Goal: Information Seeking & Learning: Learn about a topic

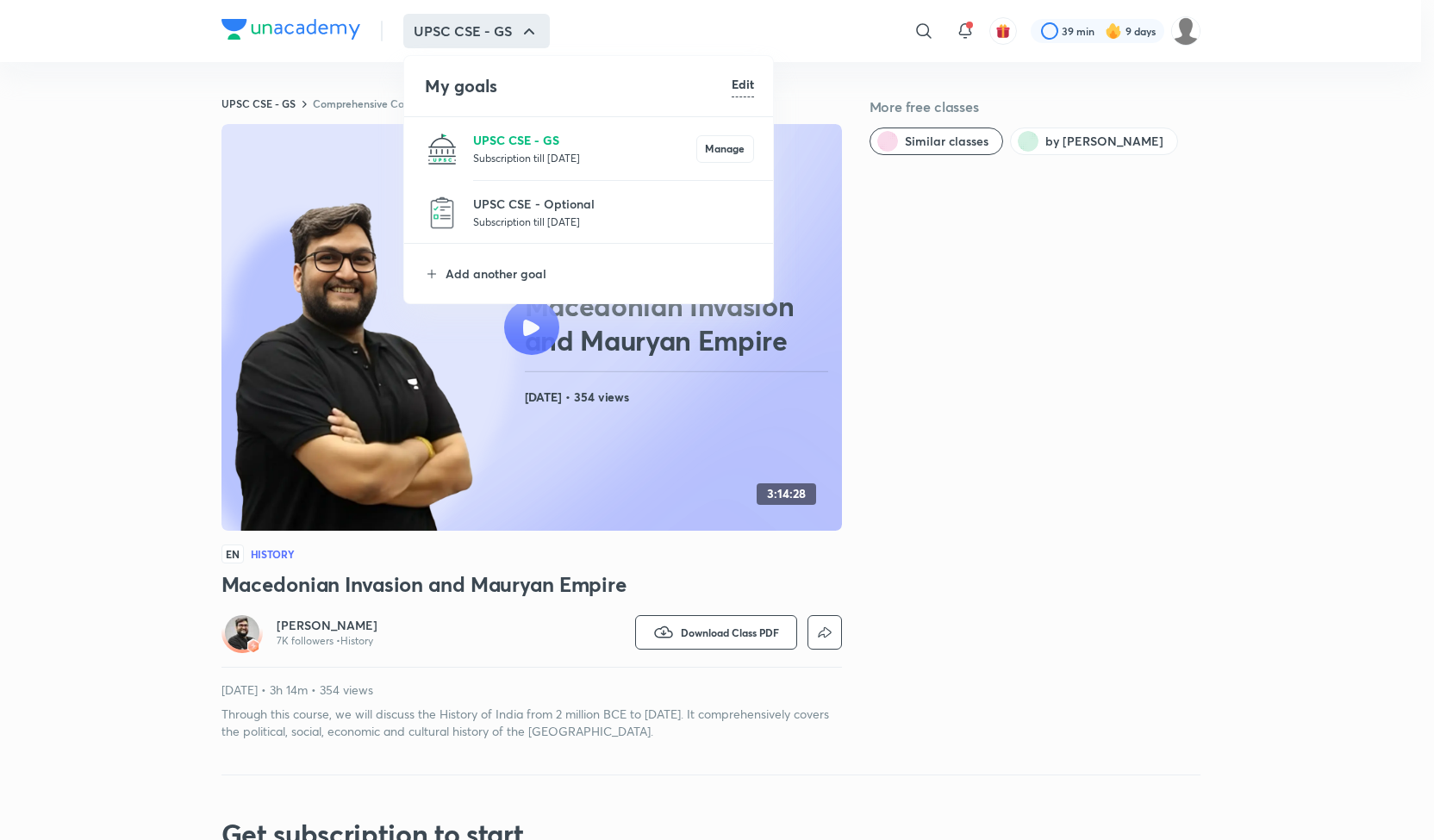
click at [514, 145] on p "UPSC CSE - GS" at bounding box center [584, 140] width 223 height 18
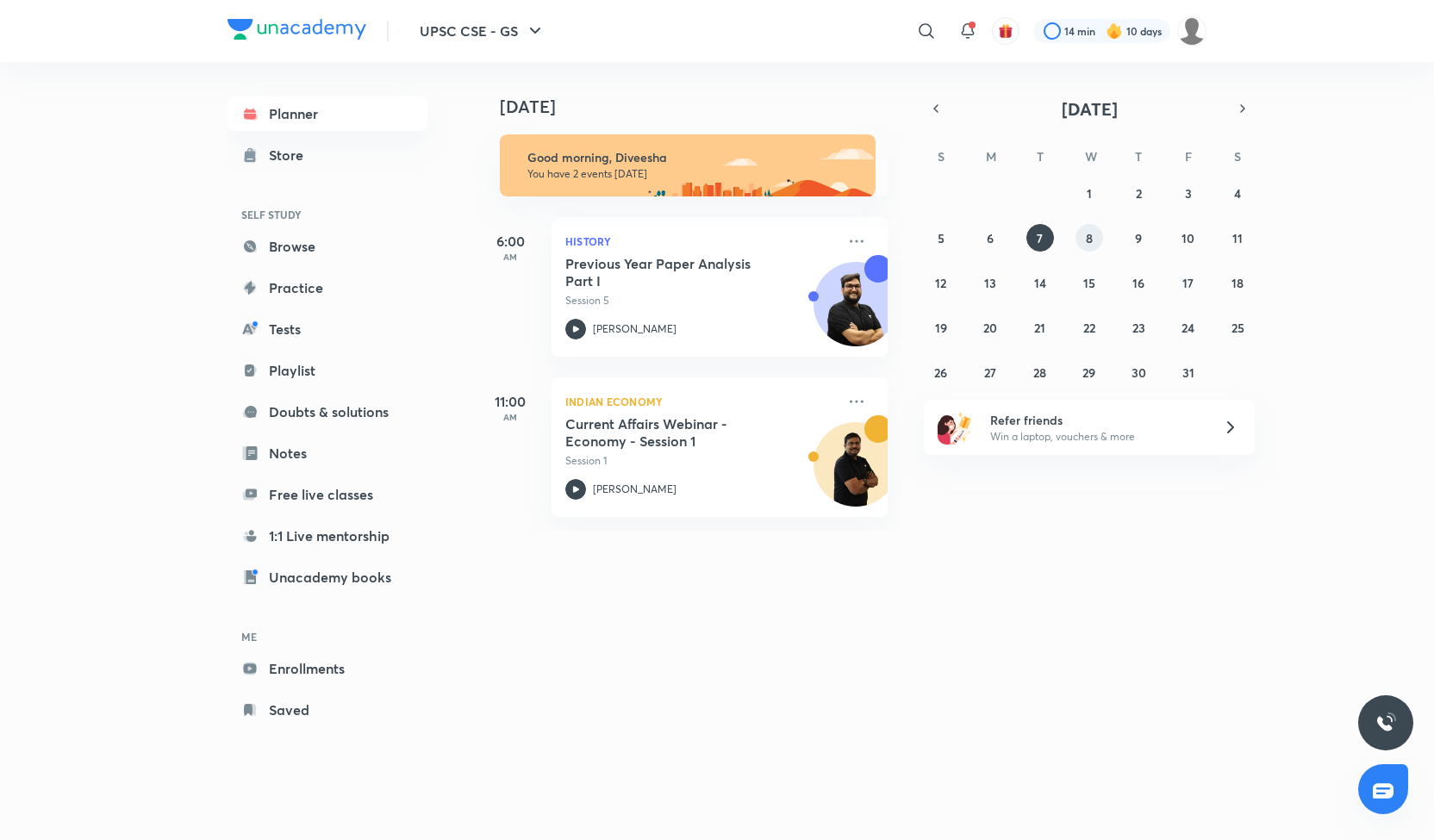
click at [1089, 239] on abbr "8" at bounding box center [1089, 238] width 7 height 16
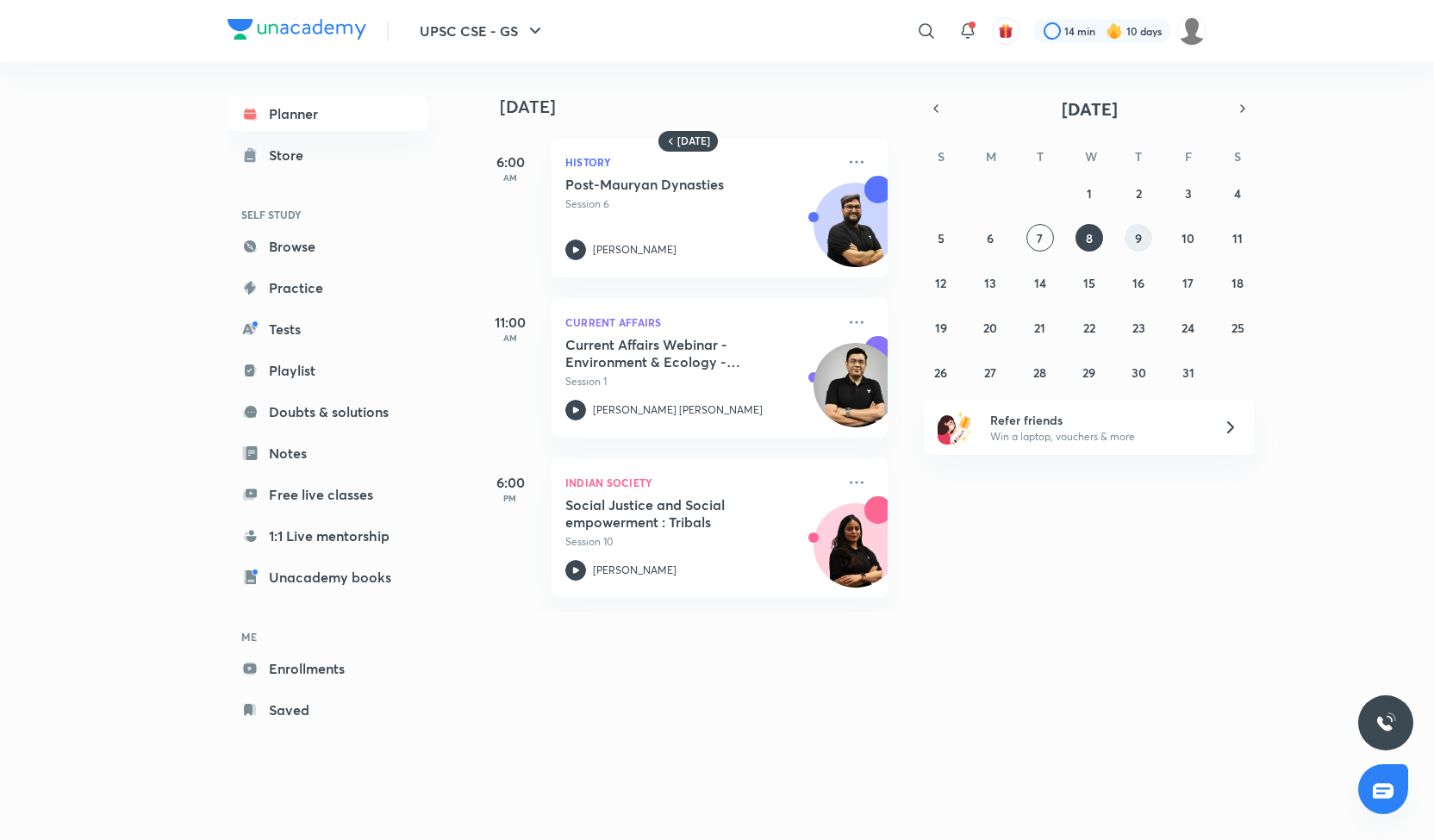
click at [1138, 239] on abbr "9" at bounding box center [1138, 238] width 7 height 16
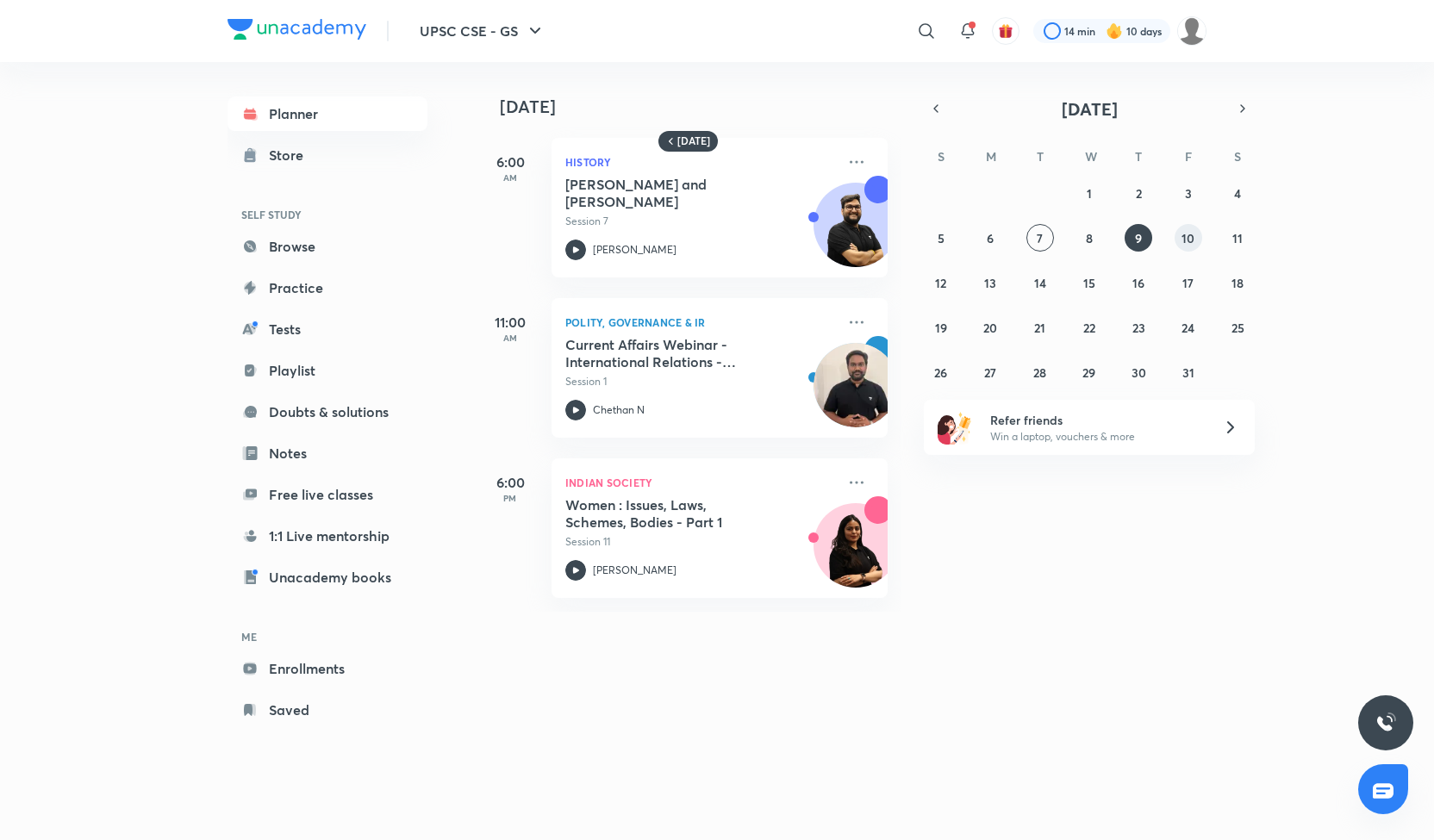
click at [1192, 240] on abbr "10" at bounding box center [1188, 238] width 13 height 16
click at [1240, 234] on abbr "11" at bounding box center [1238, 238] width 11 height 16
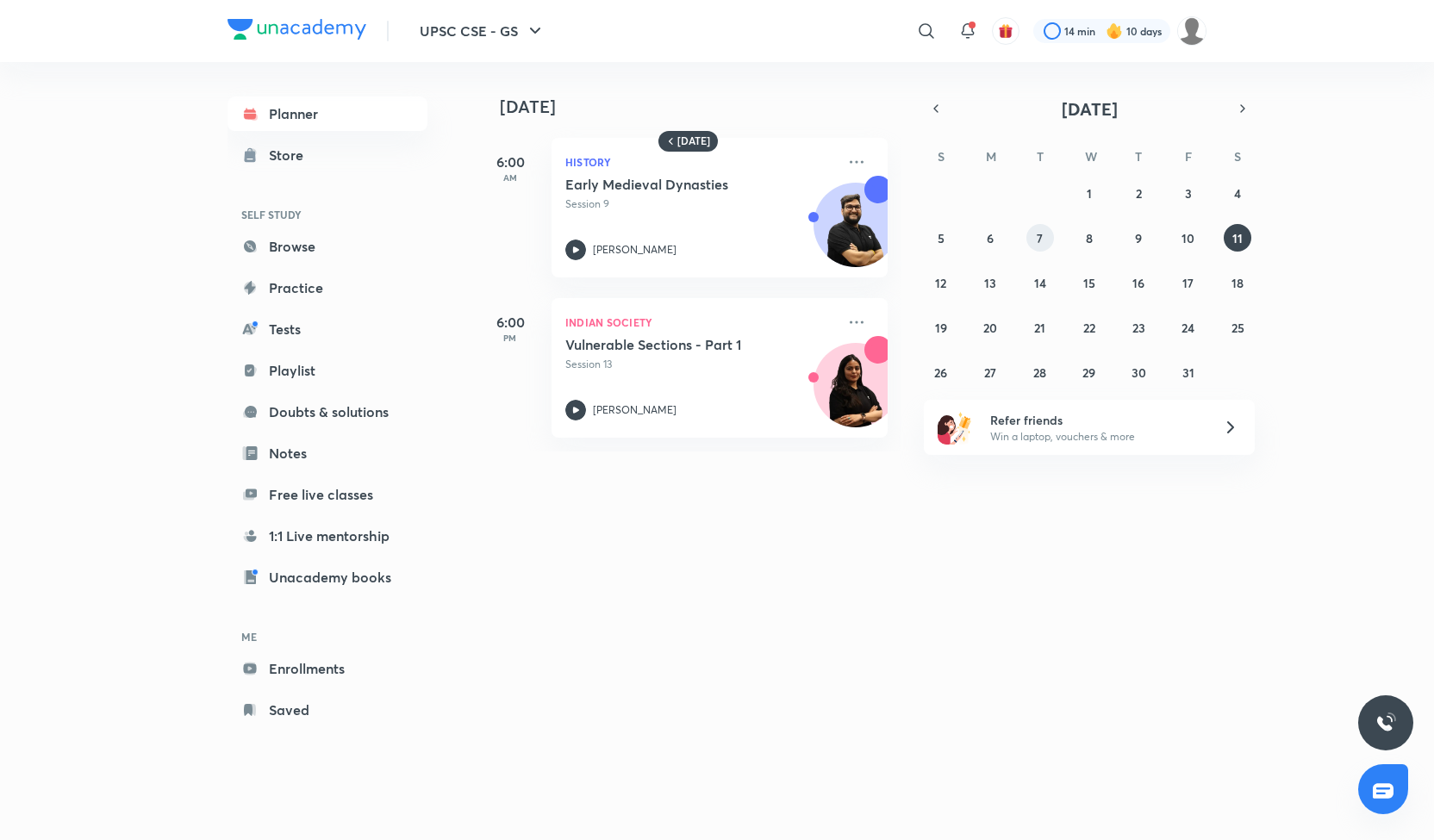
click at [1037, 237] on abbr "7" at bounding box center [1040, 238] width 6 height 16
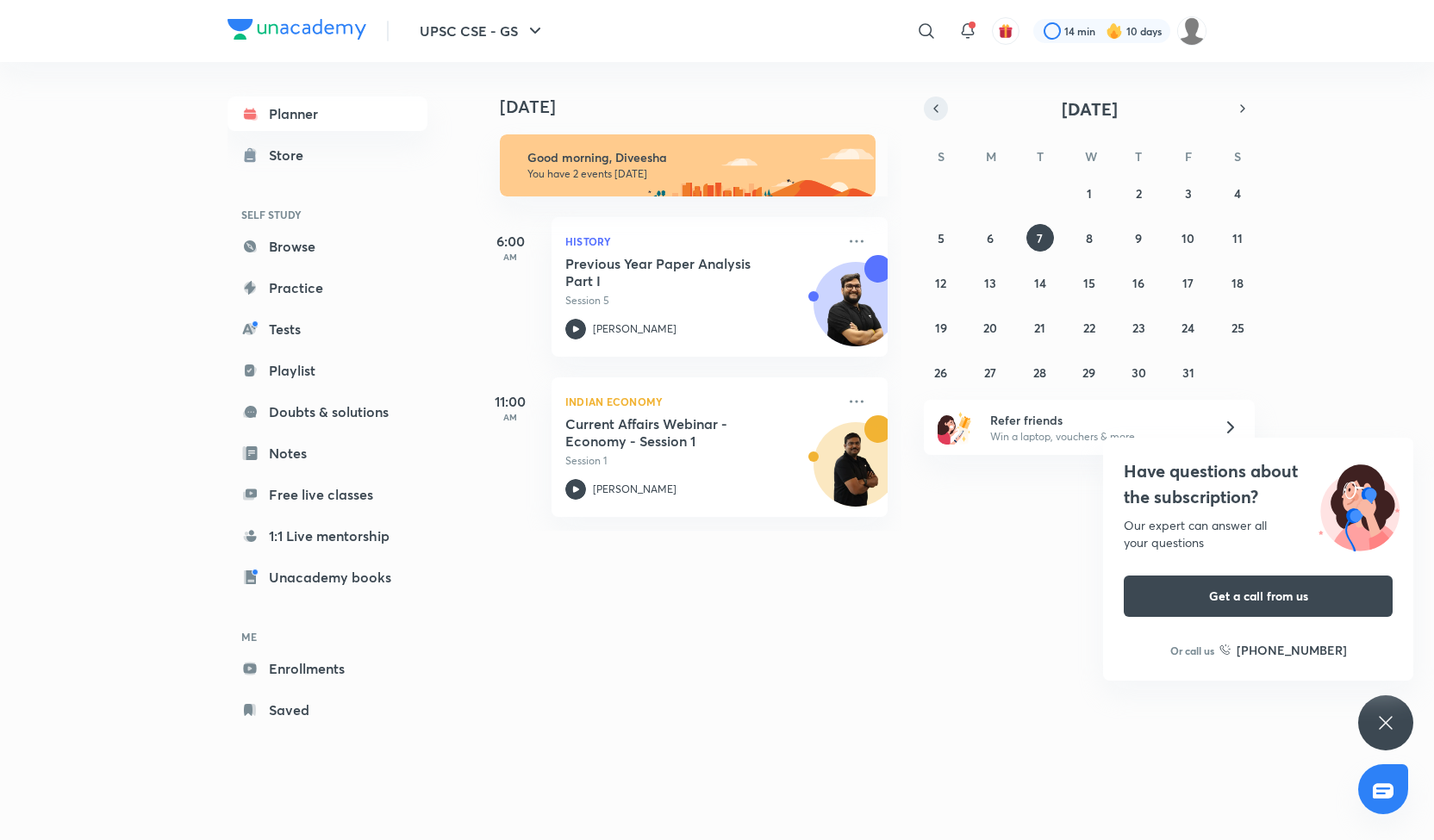
click at [929, 111] on icon "button" at bounding box center [936, 108] width 14 height 15
click at [1038, 336] on button "23" at bounding box center [1040, 327] width 28 height 28
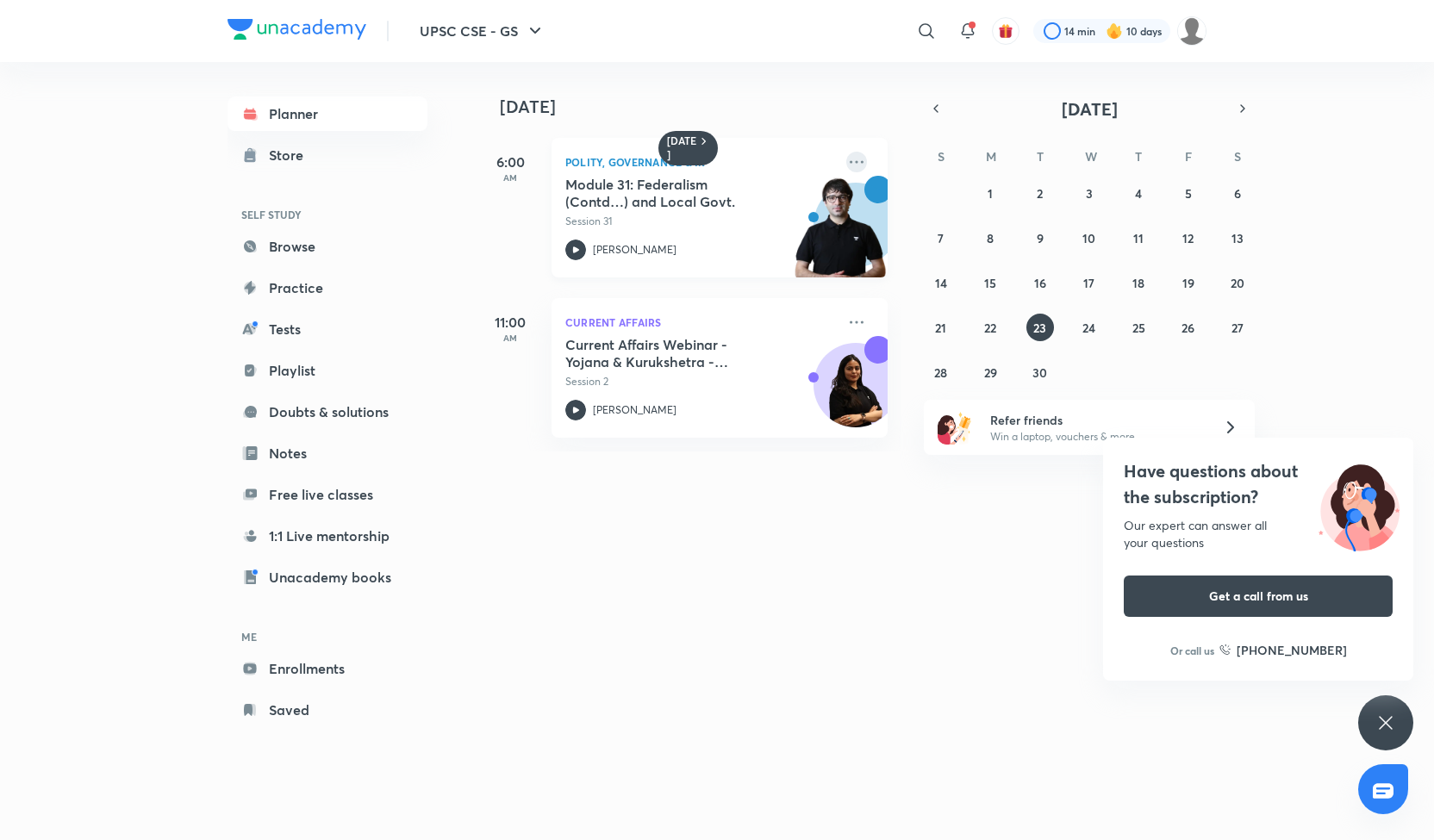
click at [850, 162] on icon at bounding box center [857, 162] width 14 height 3
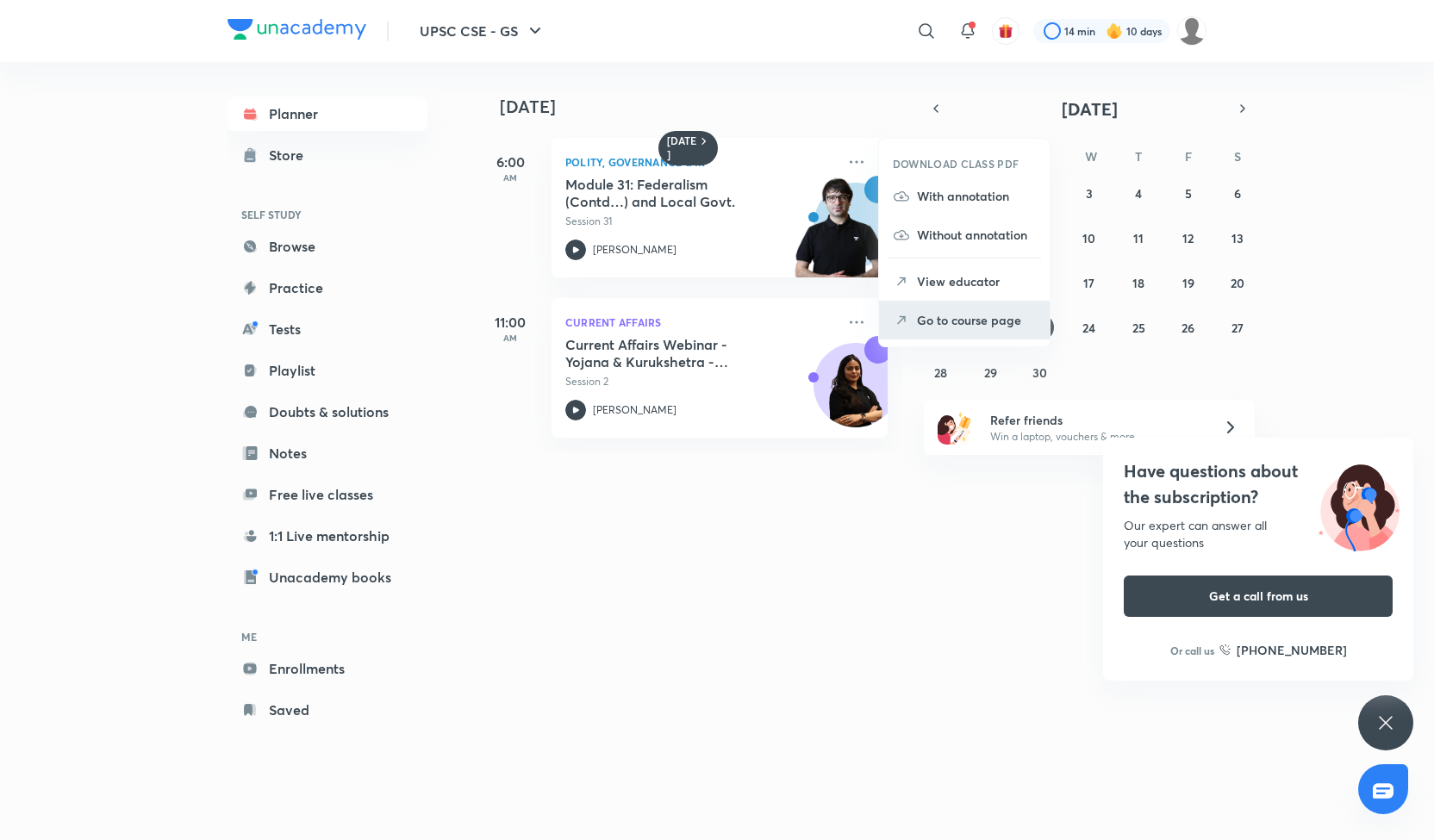
click at [941, 328] on p "Go to course page" at bounding box center [977, 320] width 119 height 18
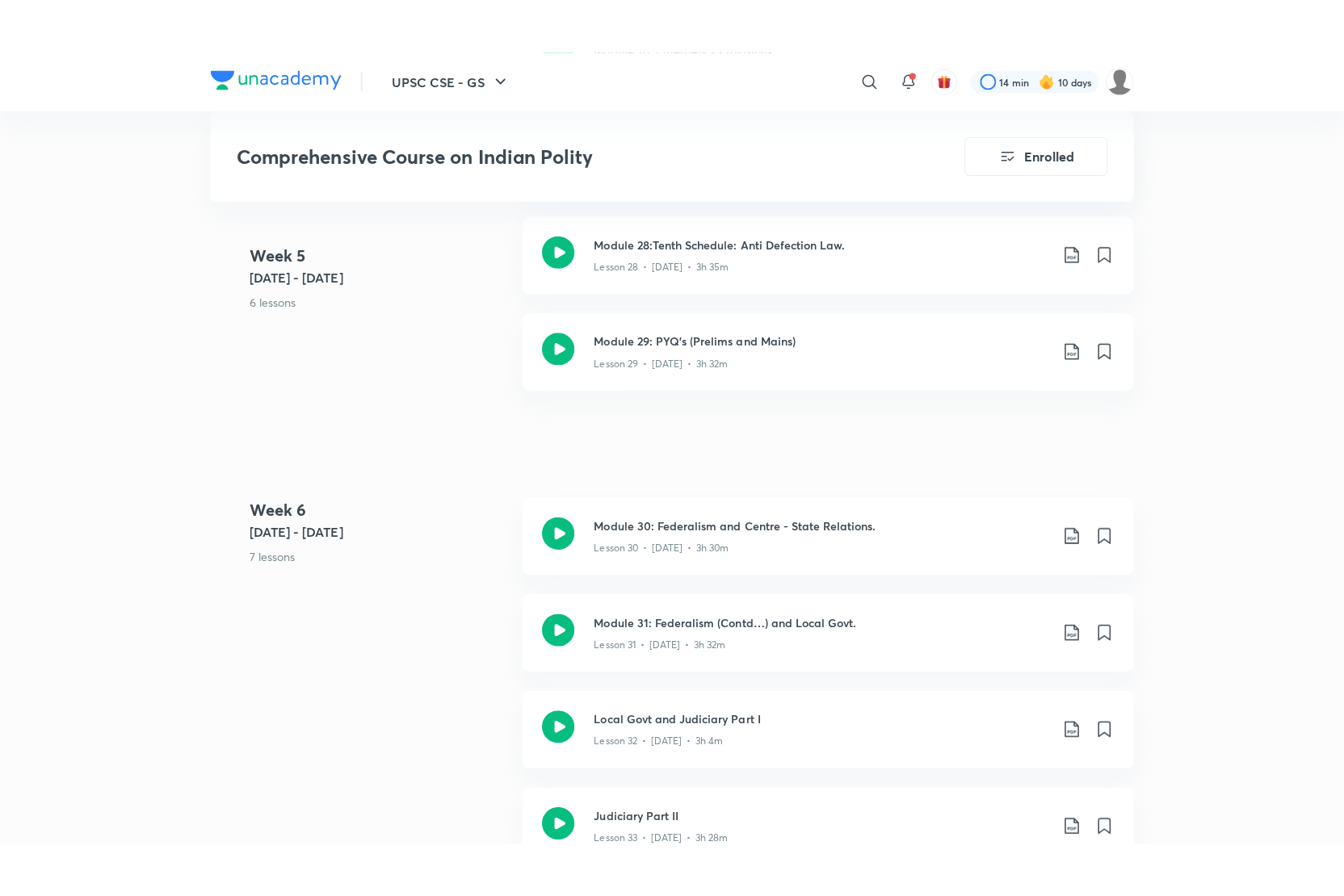
scroll to position [3914, 0]
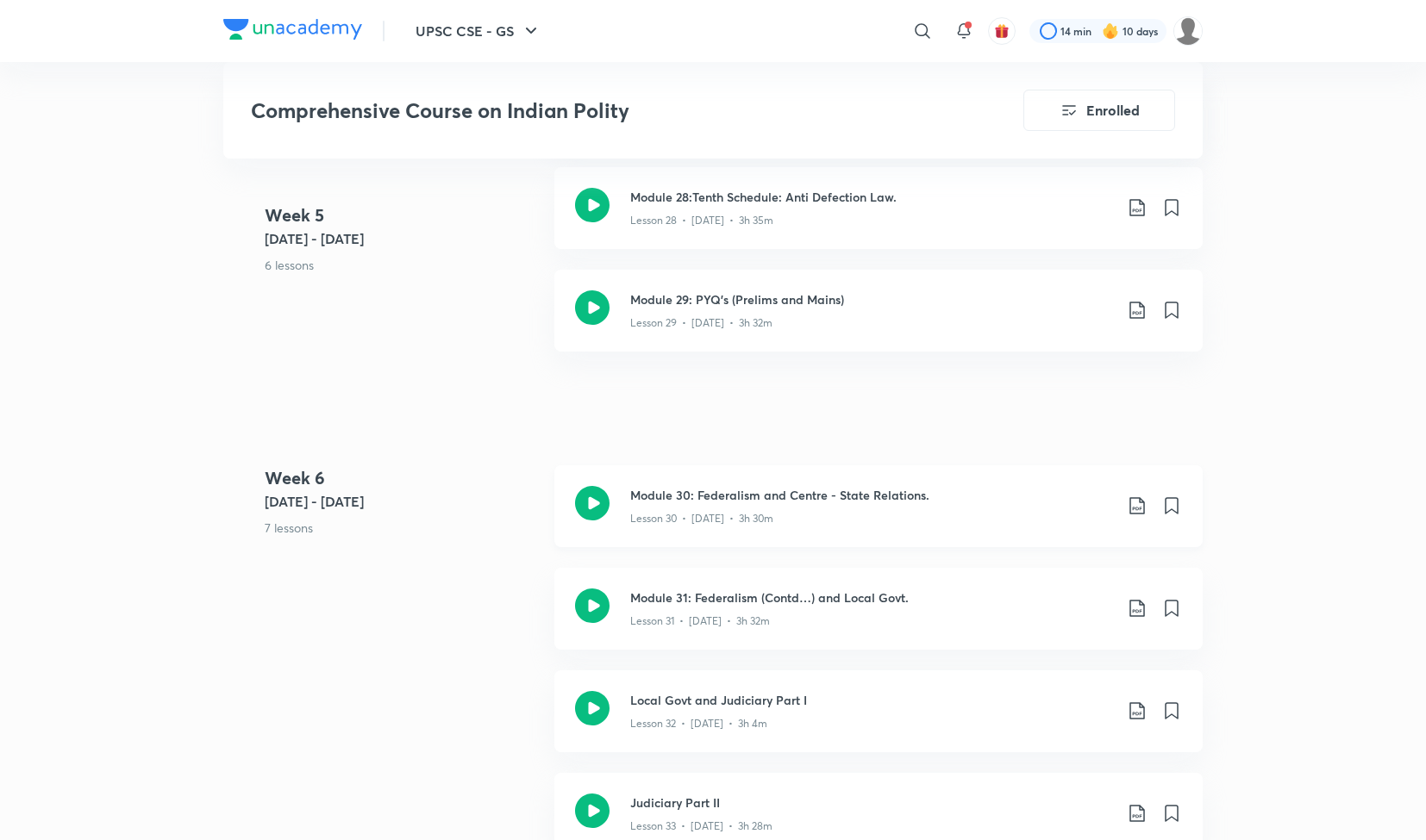
click at [721, 511] on p "Lesson 30 • [DATE] • 3h 30m" at bounding box center [701, 519] width 143 height 15
